Goal: Information Seeking & Learning: Learn about a topic

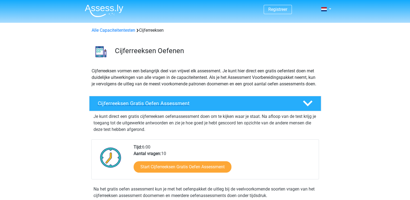
click at [161, 107] on h4 "Cijferreeksen Gratis Oefen Assessment" at bounding box center [196, 103] width 196 height 6
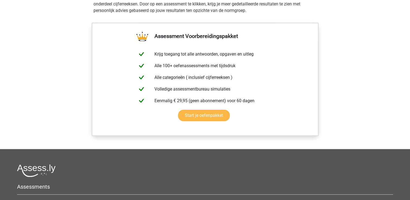
scroll to position [353, 0]
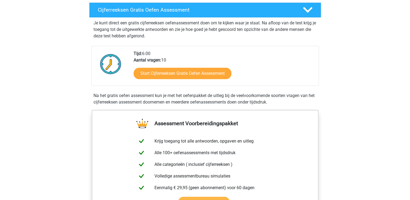
scroll to position [27, 0]
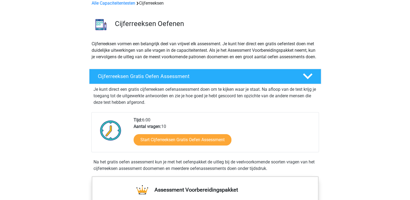
click at [165, 130] on div "Tijd: 6:00 Aantal vragen: 10 Start Cijferreeksen Gratis Oefen Assessment" at bounding box center [224, 134] width 189 height 35
click at [163, 139] on div "Start Cijferreeksen Gratis Oefen Assessment" at bounding box center [224, 141] width 181 height 22
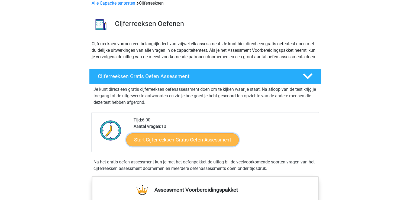
click at [160, 146] on link "Start Cijferreeksen Gratis Oefen Assessment" at bounding box center [182, 139] width 113 height 13
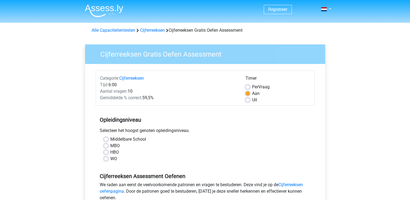
click at [118, 146] on label "MBO" at bounding box center [114, 146] width 9 height 7
click at [108, 146] on input "MBO" at bounding box center [106, 145] width 4 height 5
radio input "true"
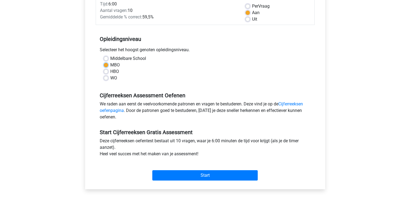
scroll to position [81, 0]
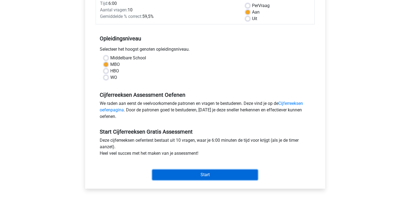
click at [174, 176] on input "Start" at bounding box center [204, 175] width 105 height 10
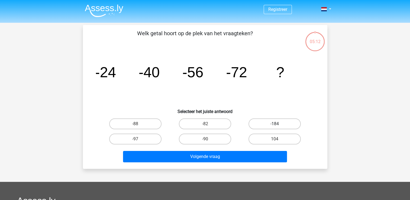
click at [271, 126] on label "-184" at bounding box center [275, 124] width 52 height 11
click at [275, 126] on input "-184" at bounding box center [277, 126] width 4 height 4
radio input "true"
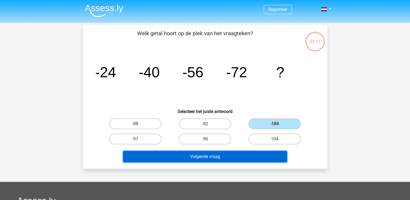
click at [241, 155] on button "Volgende vraag" at bounding box center [205, 156] width 164 height 11
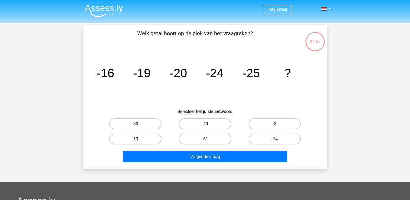
click at [148, 126] on label "-30" at bounding box center [135, 124] width 52 height 11
click at [139, 126] on input "-30" at bounding box center [137, 126] width 4 height 4
radio input "true"
click at [202, 122] on label "-49" at bounding box center [205, 124] width 52 height 11
click at [205, 124] on input "-49" at bounding box center [207, 126] width 4 height 4
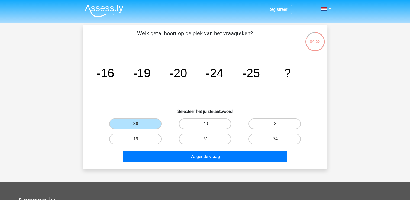
radio input "true"
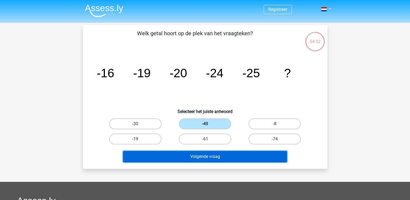
click at [200, 156] on button "Volgende vraag" at bounding box center [205, 156] width 164 height 11
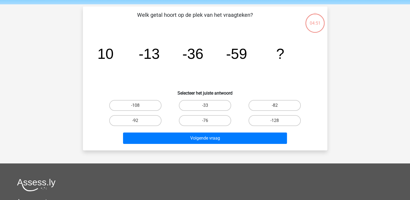
scroll to position [25, 0]
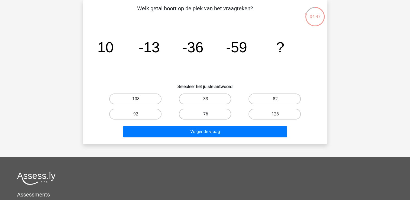
click at [218, 111] on label "-76" at bounding box center [205, 114] width 52 height 11
click at [209, 114] on input "-76" at bounding box center [207, 116] width 4 height 4
radio input "true"
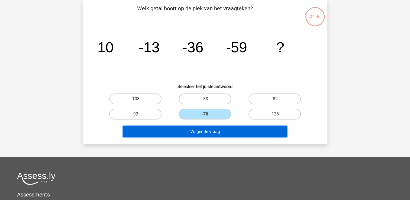
click at [209, 131] on button "Volgende vraag" at bounding box center [205, 131] width 164 height 11
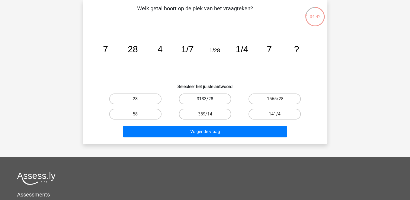
scroll to position [0, 0]
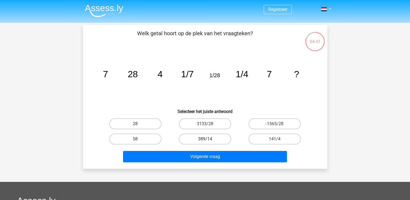
click at [207, 135] on label "389/14" at bounding box center [205, 139] width 52 height 11
click at [207, 139] on input "389/14" at bounding box center [207, 141] width 4 height 4
radio input "true"
click at [262, 135] on label "141/4" at bounding box center [275, 139] width 52 height 11
click at [275, 139] on input "141/4" at bounding box center [277, 141] width 4 height 4
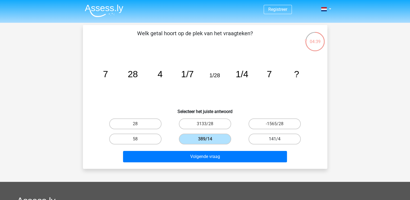
radio input "true"
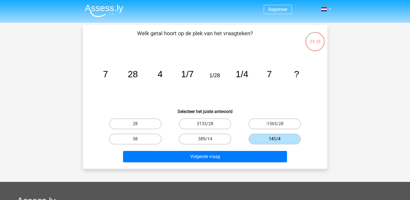
click at [252, 148] on div "Volgende vraag" at bounding box center [205, 156] width 227 height 18
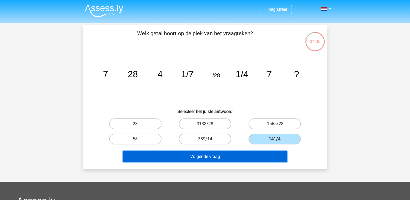
click at [249, 152] on button "Volgende vraag" at bounding box center [205, 156] width 164 height 11
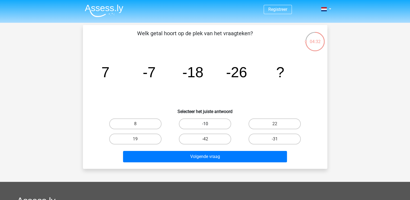
click at [190, 120] on label "-10" at bounding box center [205, 124] width 52 height 11
click at [205, 124] on input "-10" at bounding box center [207, 126] width 4 height 4
radio input "true"
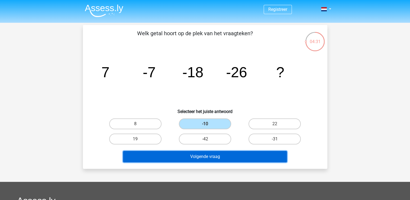
click at [187, 158] on button "Volgende vraag" at bounding box center [205, 156] width 164 height 11
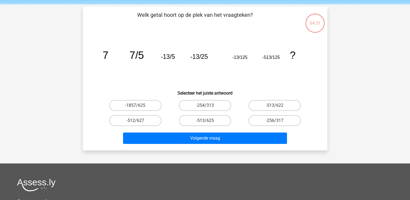
scroll to position [25, 0]
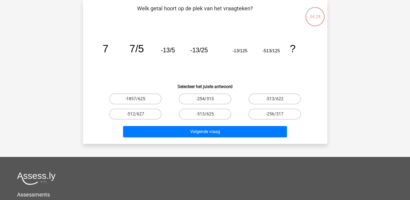
click at [210, 102] on label "-254/313" at bounding box center [205, 99] width 52 height 11
click at [209, 102] on input "-254/313" at bounding box center [207, 101] width 4 height 4
radio input "true"
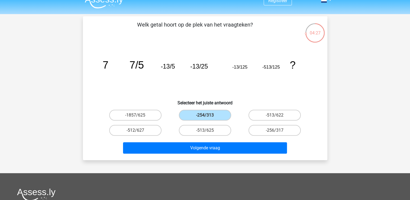
scroll to position [0, 0]
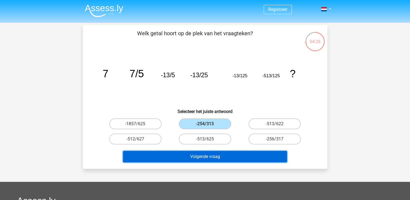
click at [180, 159] on button "Volgende vraag" at bounding box center [205, 156] width 164 height 11
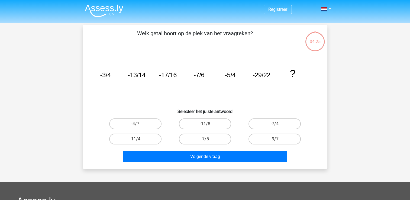
scroll to position [25, 0]
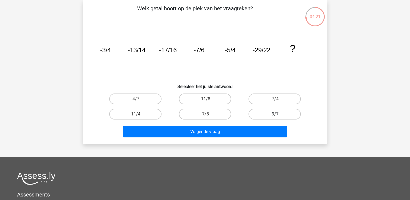
click at [280, 117] on label "-9/7" at bounding box center [275, 114] width 52 height 11
click at [278, 117] on input "-9/7" at bounding box center [277, 116] width 4 height 4
radio input "true"
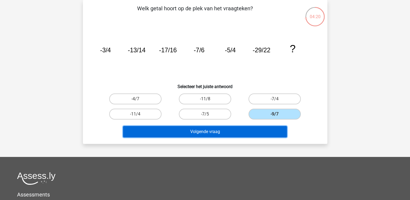
click at [263, 129] on button "Volgende vraag" at bounding box center [205, 131] width 164 height 11
